Goal: Task Accomplishment & Management: Manage account settings

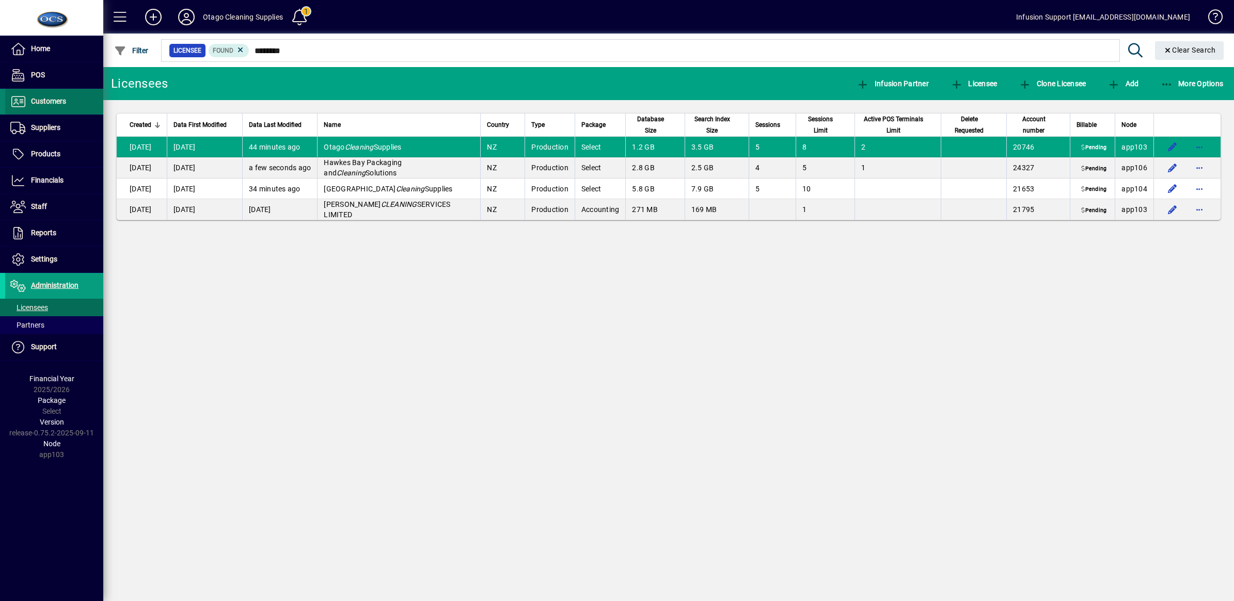
click at [55, 96] on span "Customers" at bounding box center [35, 101] width 61 height 12
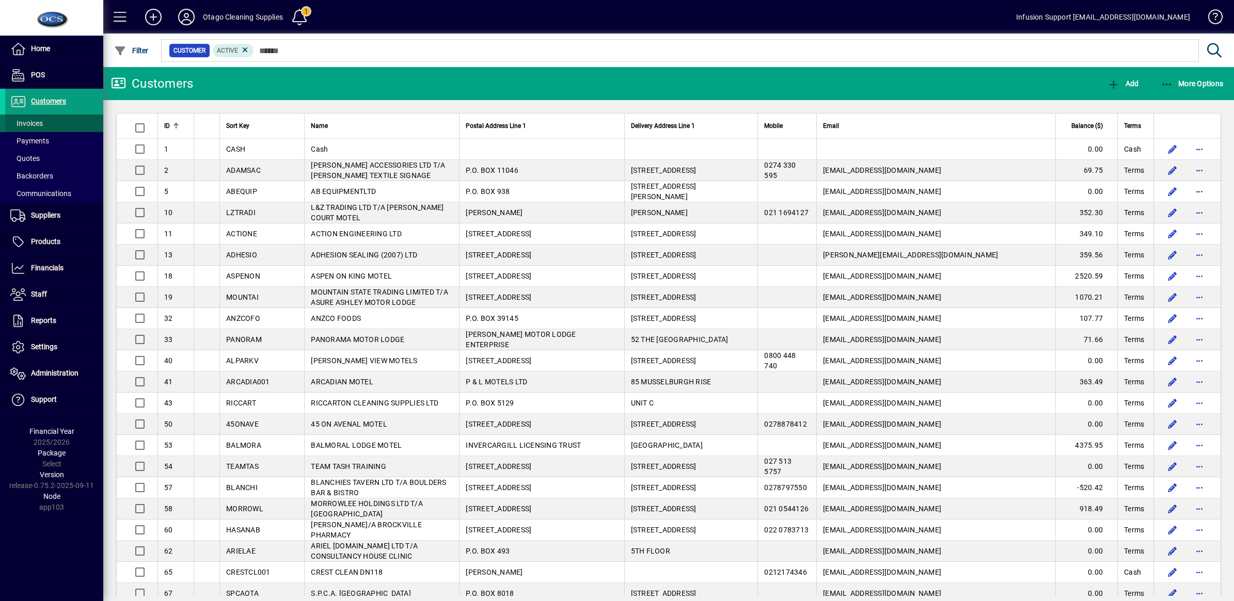
click at [22, 128] on span "Invoices" at bounding box center [24, 123] width 38 height 11
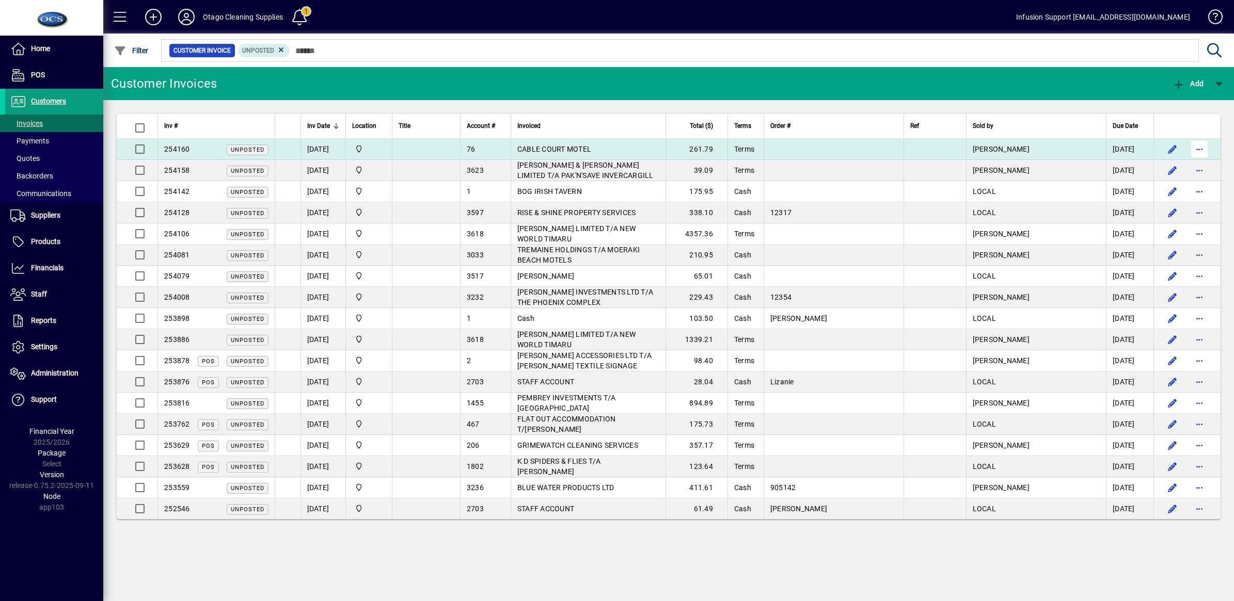
click at [1202, 147] on span "button" at bounding box center [1199, 149] width 25 height 25
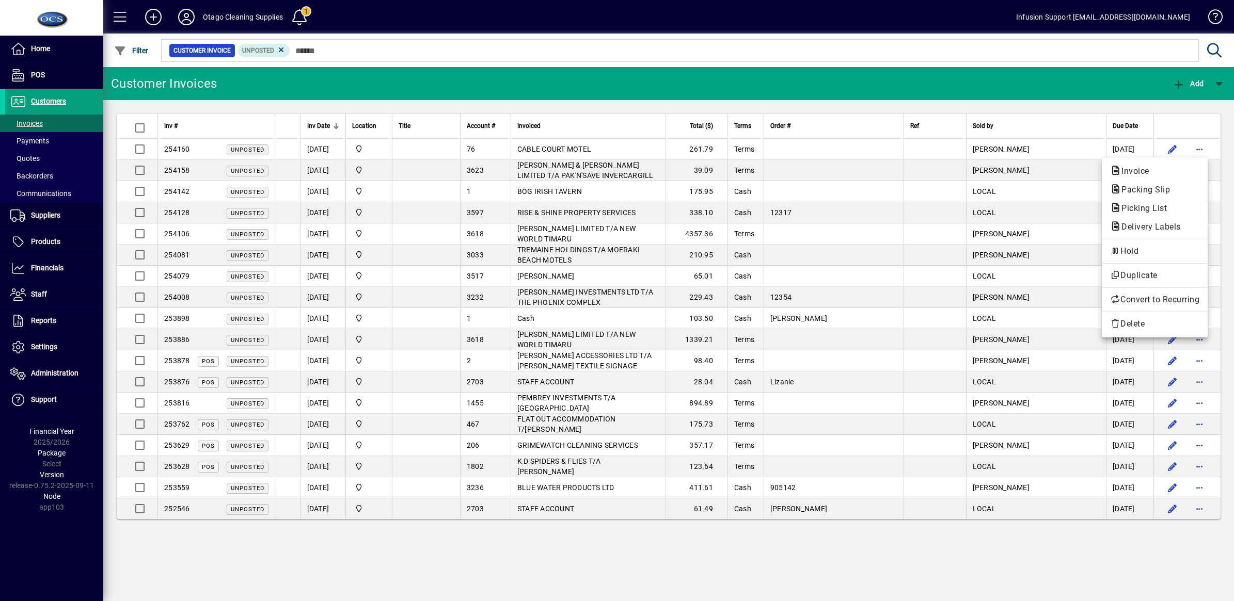
click at [1169, 149] on div at bounding box center [617, 300] width 1234 height 601
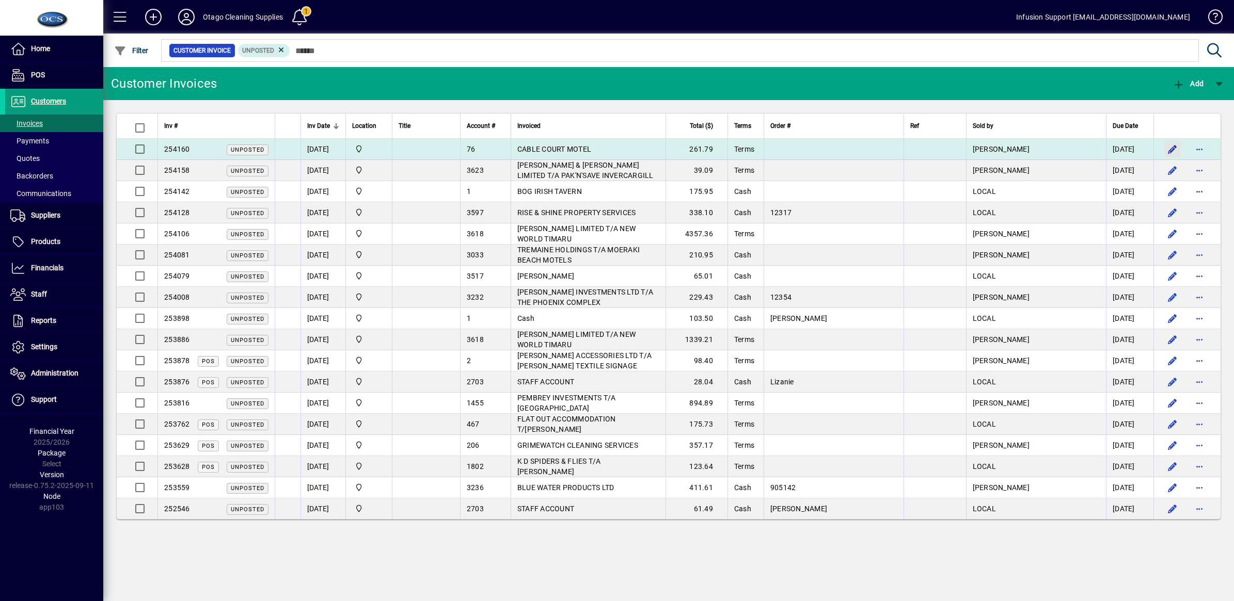
click at [1169, 149] on span "button" at bounding box center [1172, 149] width 25 height 25
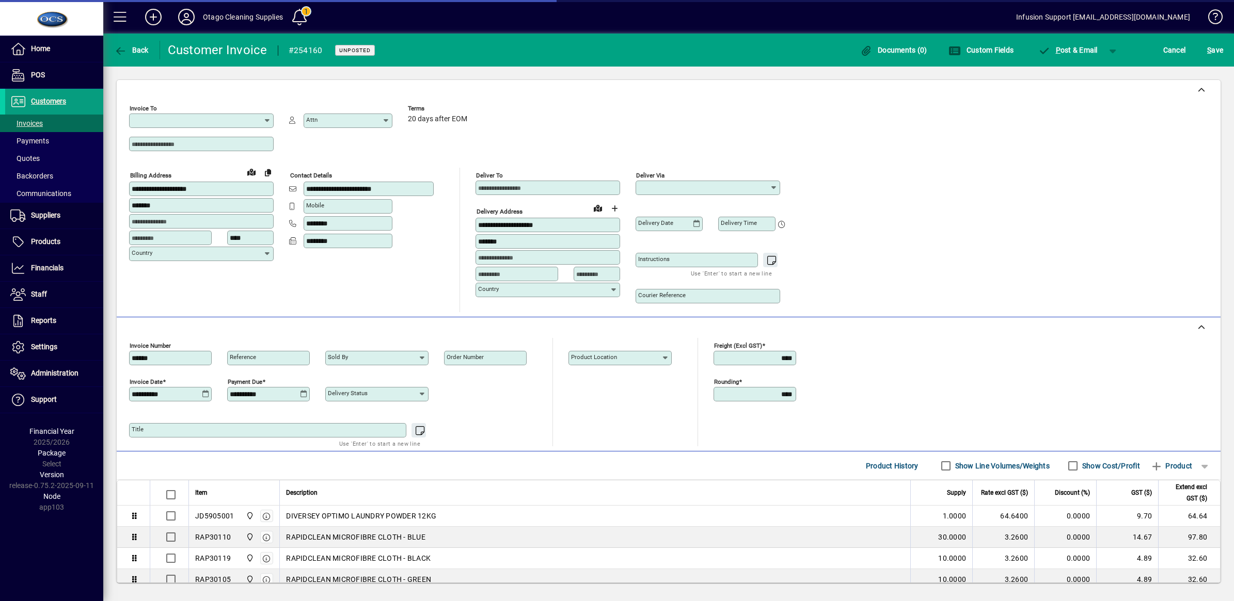
type input "**********"
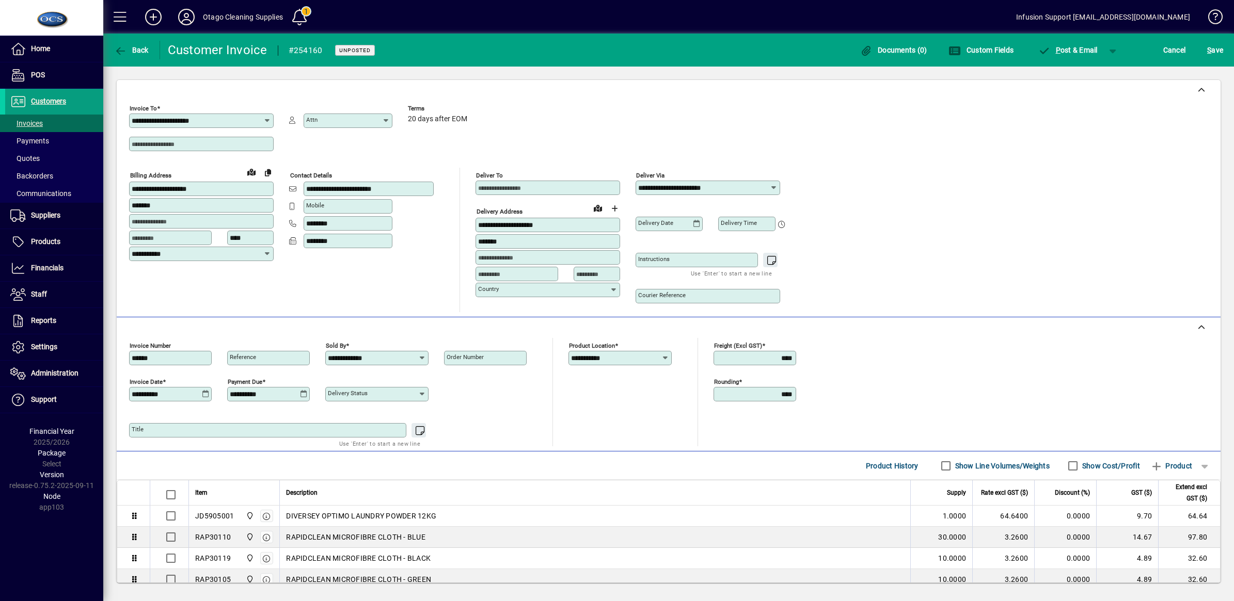
click at [421, 396] on icon at bounding box center [422, 394] width 8 height 8
click at [388, 429] on mat-option "002 - Picked" at bounding box center [376, 438] width 102 height 20
type input "**********"
click at [1207, 47] on span "S" at bounding box center [1209, 50] width 4 height 8
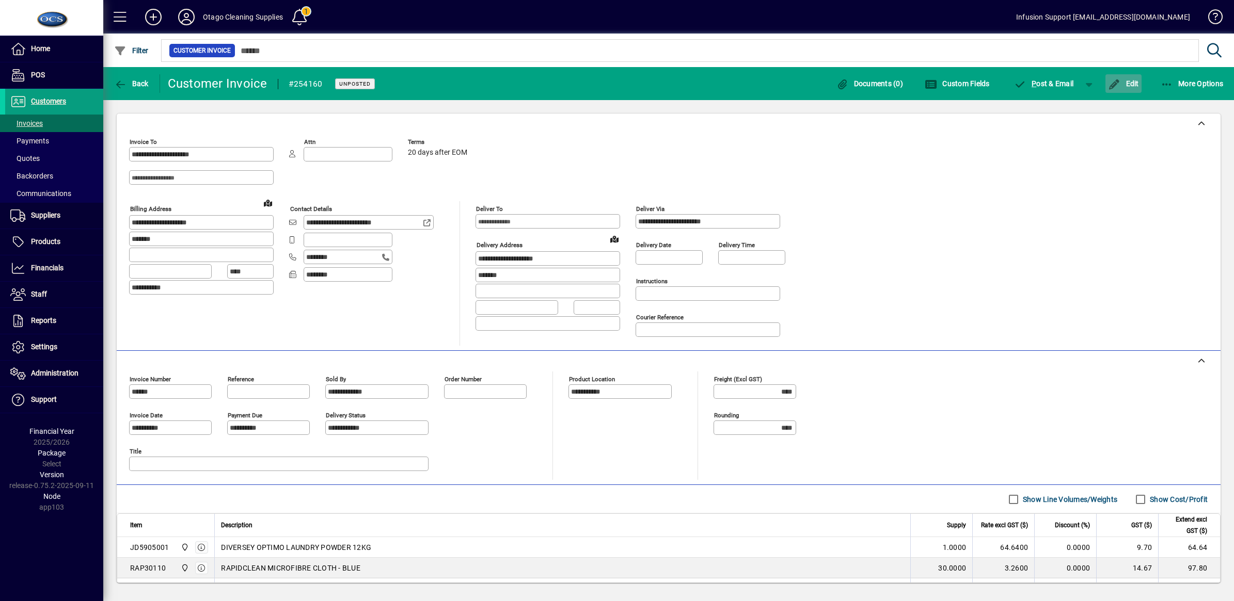
click at [1108, 79] on icon "button" at bounding box center [1114, 84] width 13 height 10
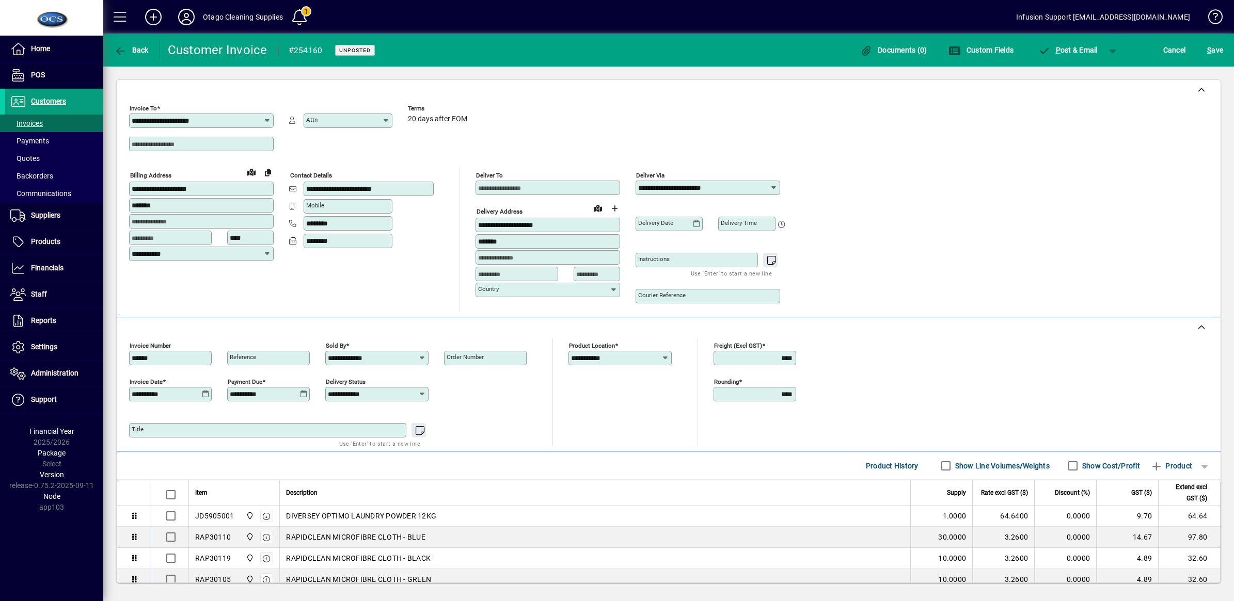
click at [420, 396] on icon at bounding box center [422, 394] width 8 height 8
drag, startPoint x: 381, startPoint y: 393, endPoint x: 319, endPoint y: 392, distance: 61.9
click at [319, 392] on div "**********" at bounding box center [335, 374] width 413 height 72
click at [1213, 50] on span "S ave" at bounding box center [1215, 50] width 16 height 17
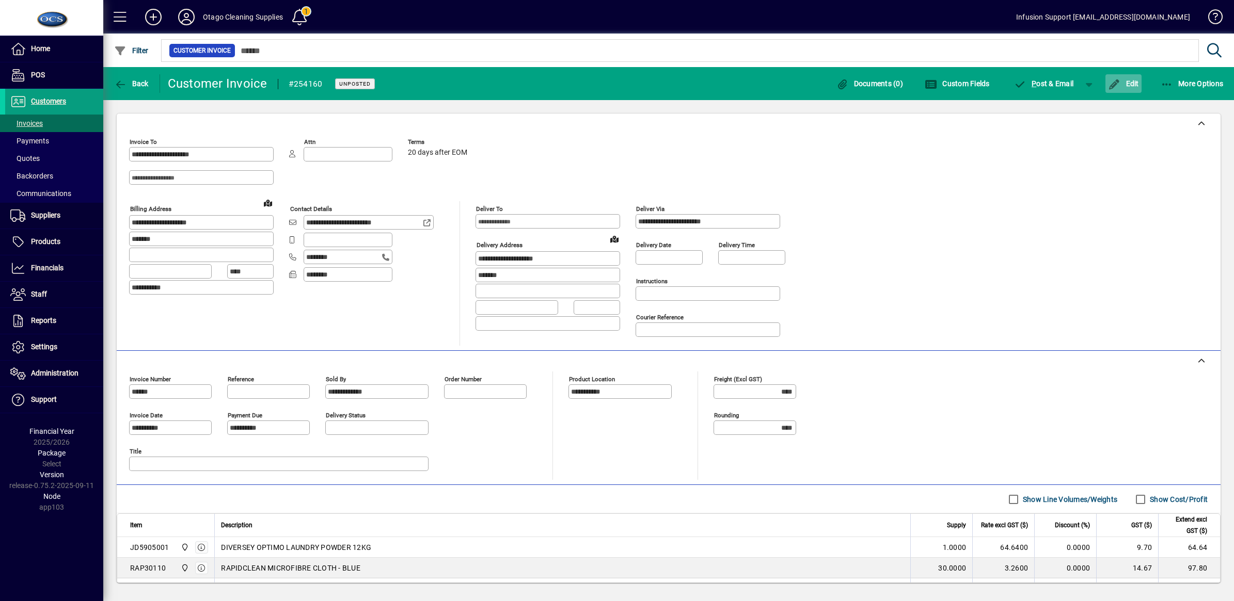
click at [1114, 83] on icon "button" at bounding box center [1114, 84] width 13 height 10
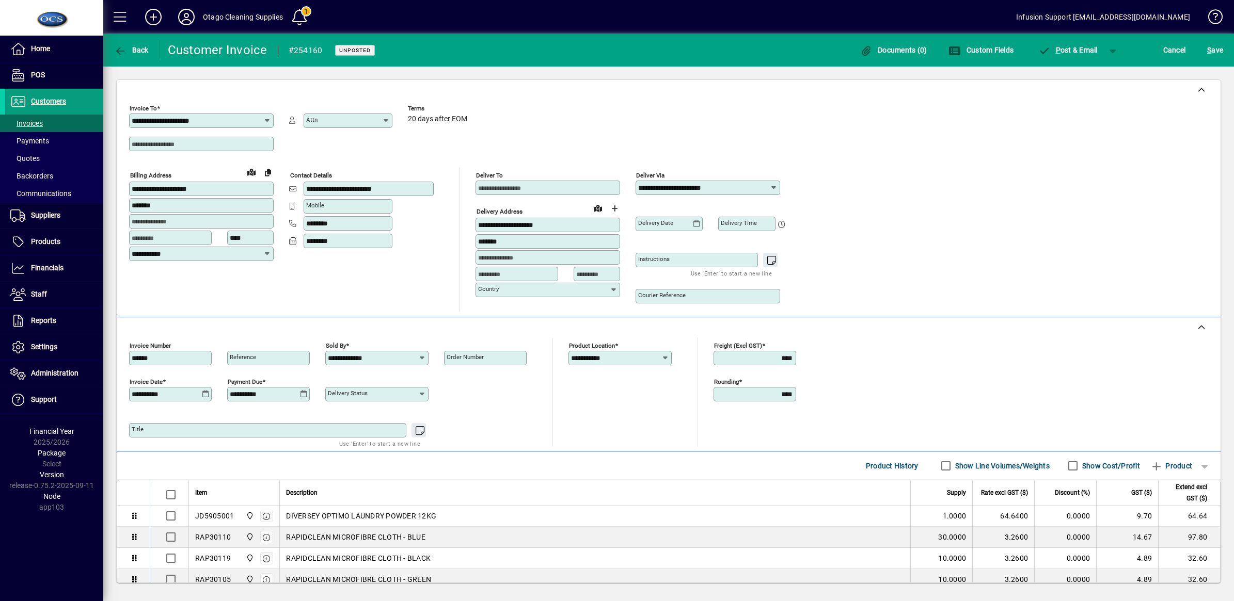
click at [422, 396] on icon at bounding box center [422, 394] width 8 height 8
click at [375, 417] on div "001 - To be picked" at bounding box center [375, 418] width 85 height 11
type input "**********"
click at [1210, 50] on span "S" at bounding box center [1209, 50] width 4 height 8
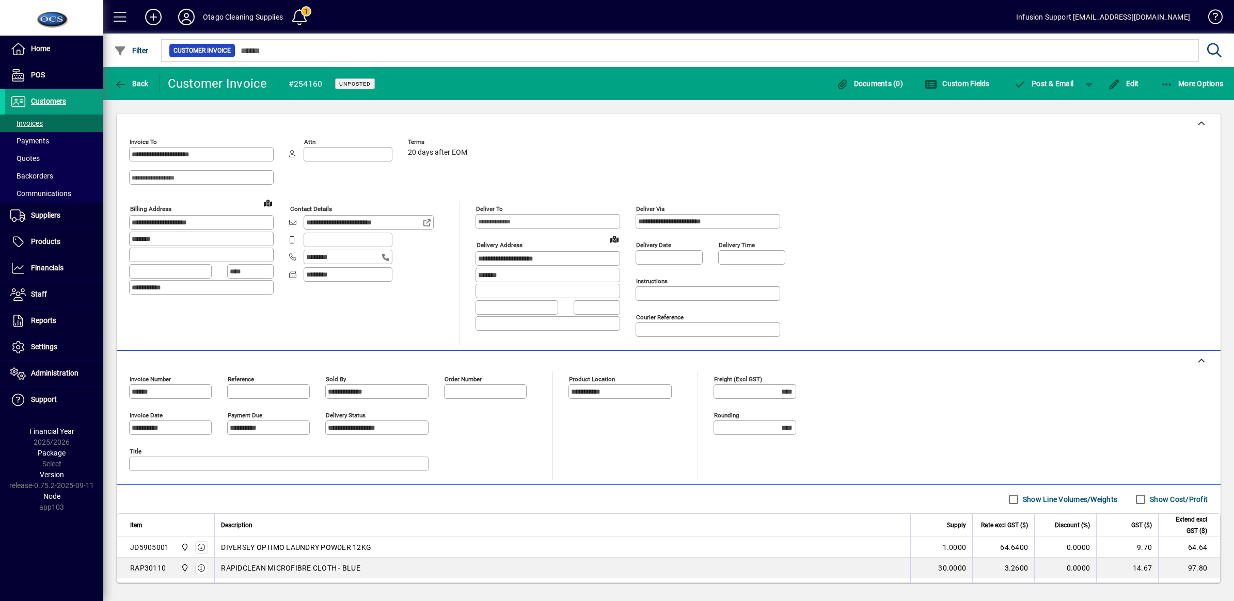
click at [1101, 83] on div "Edit" at bounding box center [1123, 83] width 53 height 19
click at [1109, 82] on icon "button" at bounding box center [1114, 84] width 13 height 10
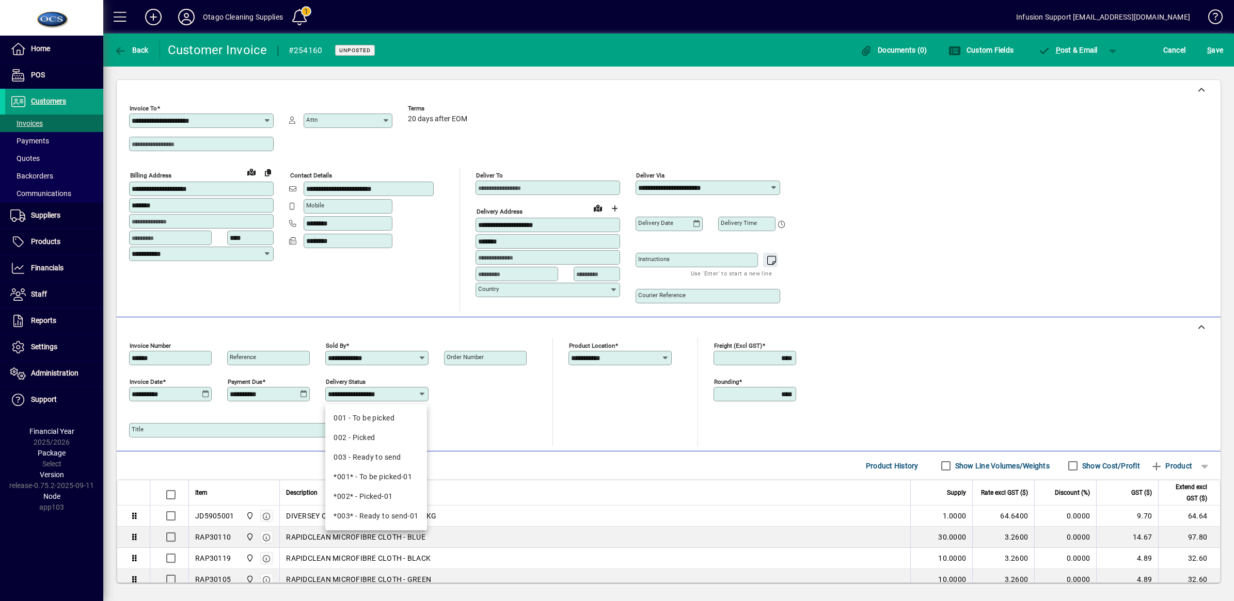
drag, startPoint x: 404, startPoint y: 398, endPoint x: 311, endPoint y: 397, distance: 92.4
click at [311, 397] on div "**********" at bounding box center [335, 374] width 413 height 72
click at [1206, 45] on span "submit" at bounding box center [1214, 50] width 21 height 25
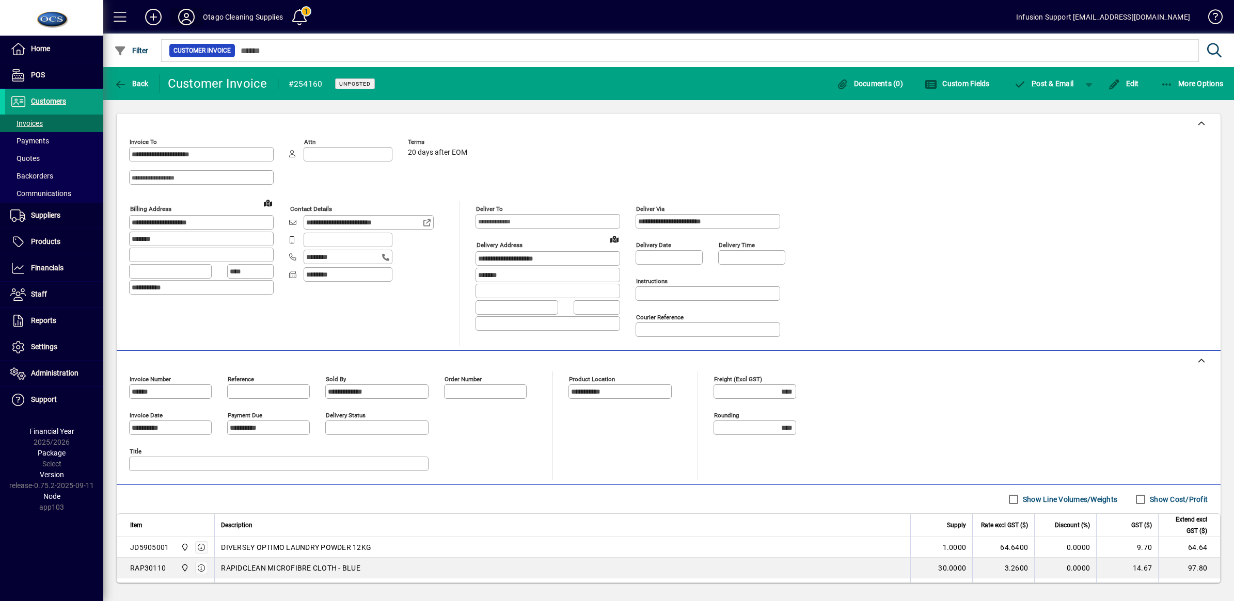
click at [184, 14] on icon at bounding box center [186, 17] width 21 height 17
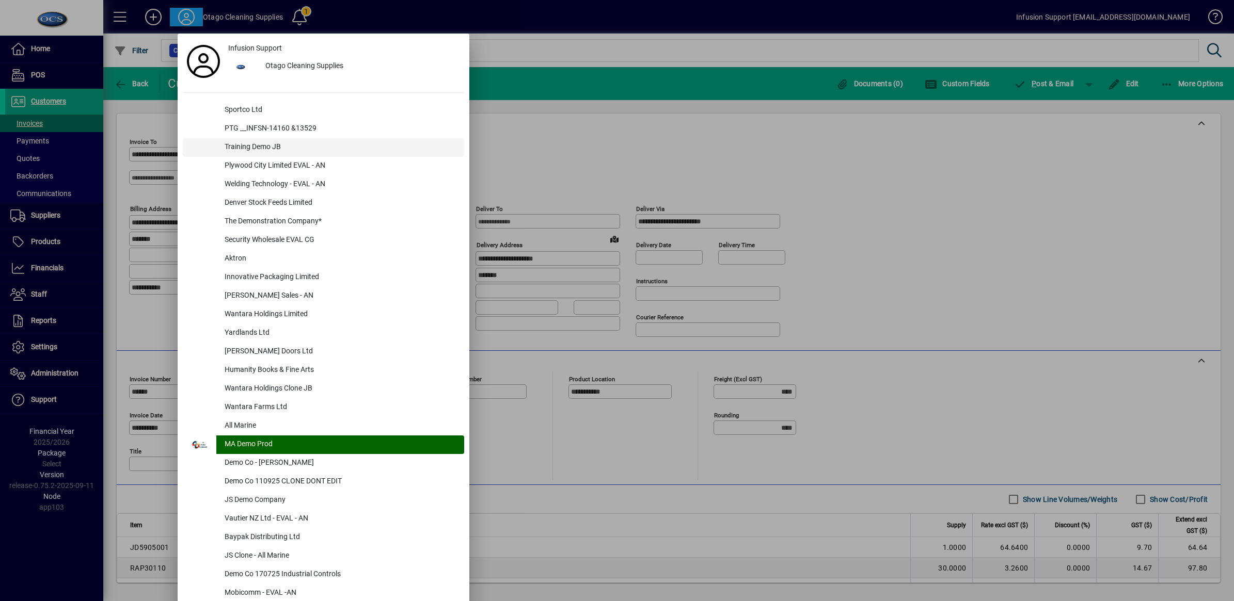
click at [241, 143] on div "Training Demo JB" at bounding box center [340, 147] width 248 height 19
